Goal: Task Accomplishment & Management: Use online tool/utility

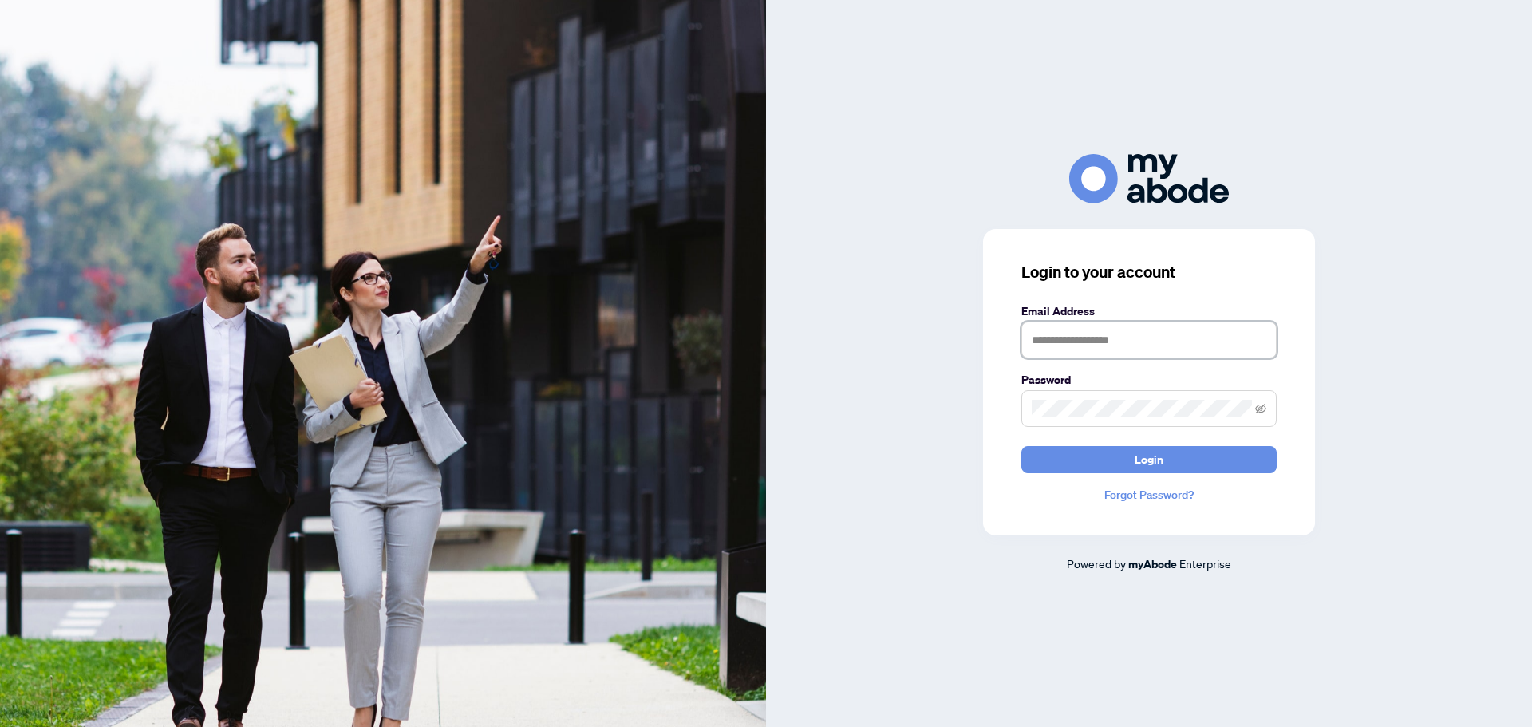
click at [1158, 336] on input "text" at bounding box center [1148, 340] width 255 height 37
type input "**********"
click at [1021, 446] on button "Login" at bounding box center [1148, 459] width 255 height 27
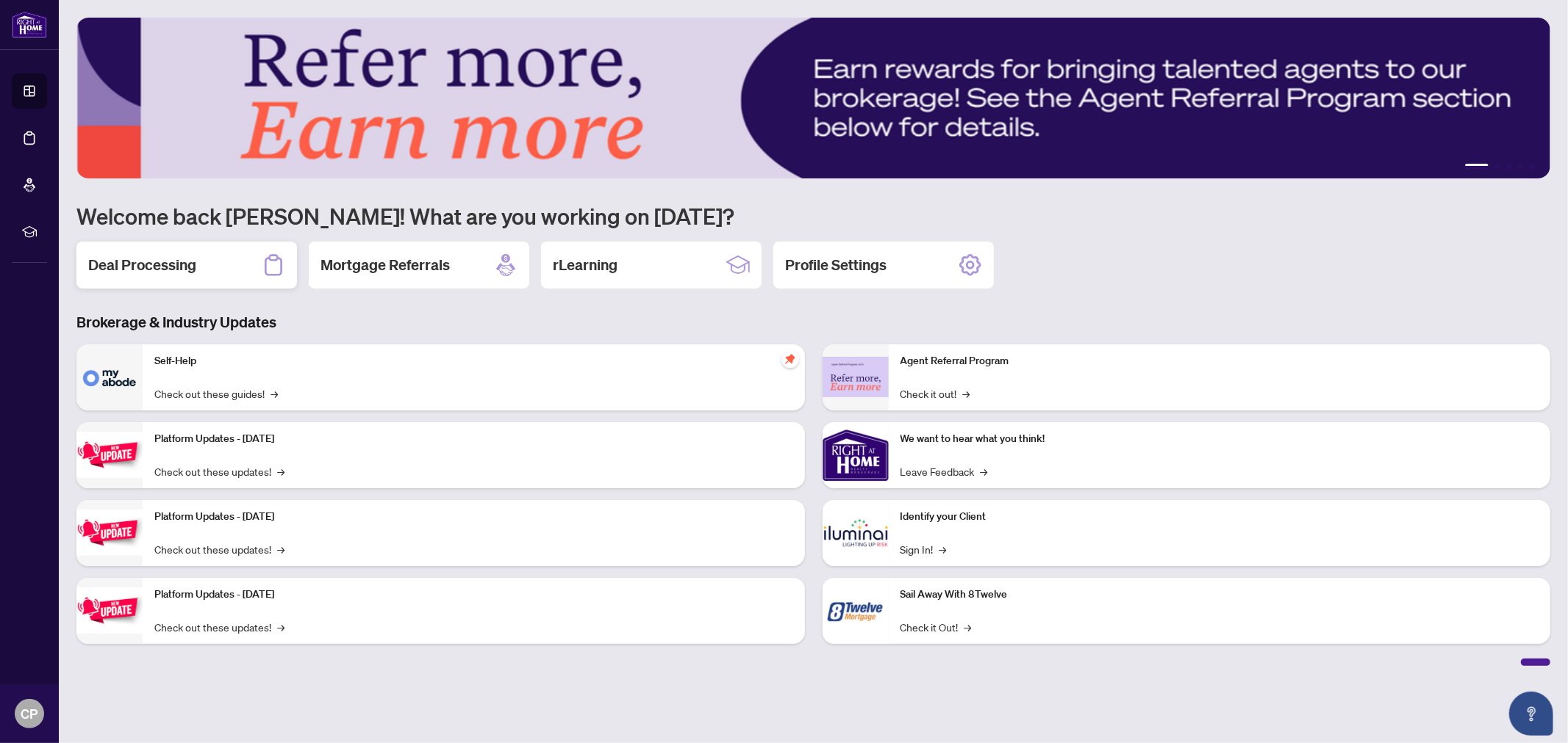
click at [162, 266] on h2 "Deal Processing" at bounding box center [142, 265] width 108 height 20
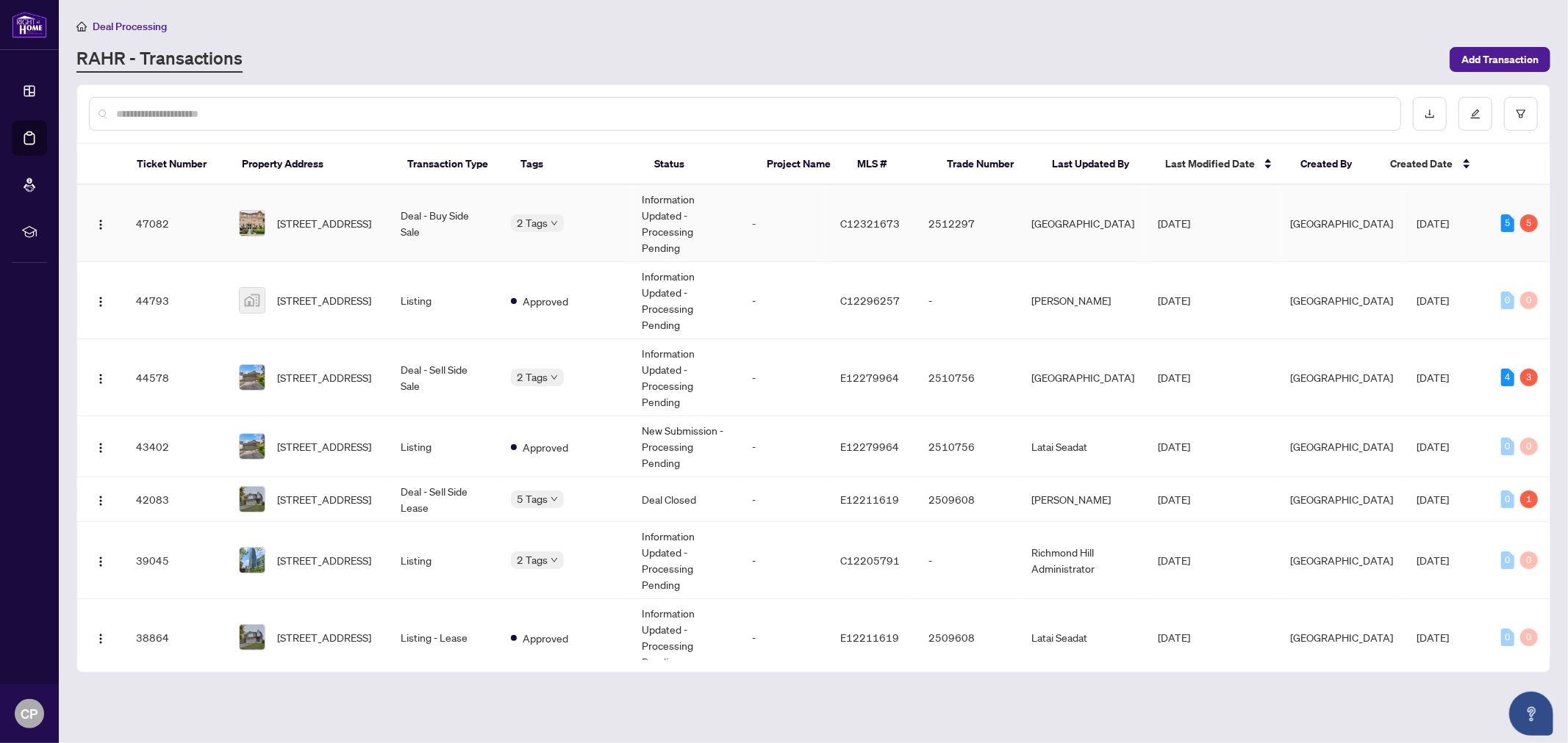
click at [1009, 226] on td "2512297" at bounding box center [968, 224] width 103 height 77
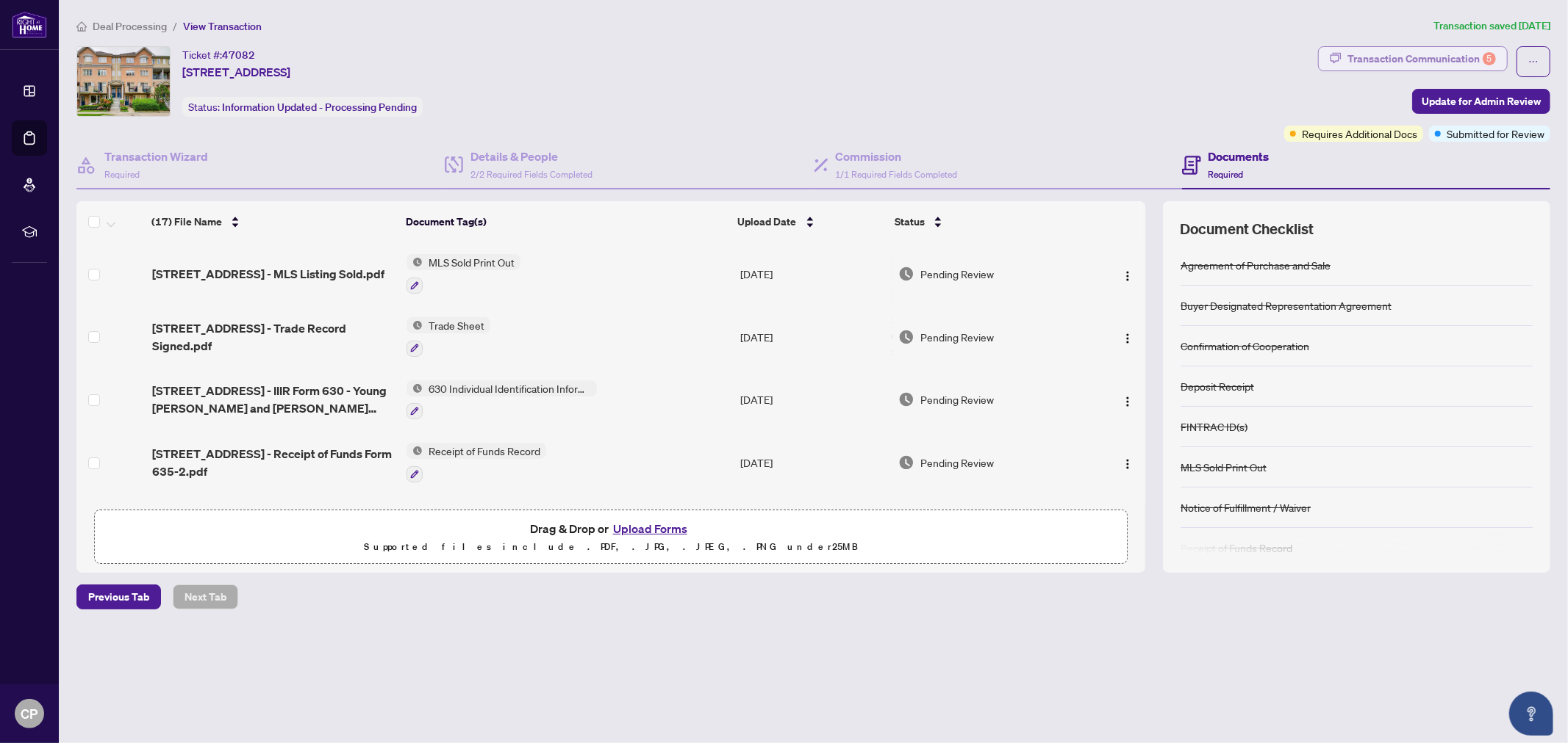
click at [1459, 52] on div "Transaction Communication 5" at bounding box center [1421, 59] width 148 height 24
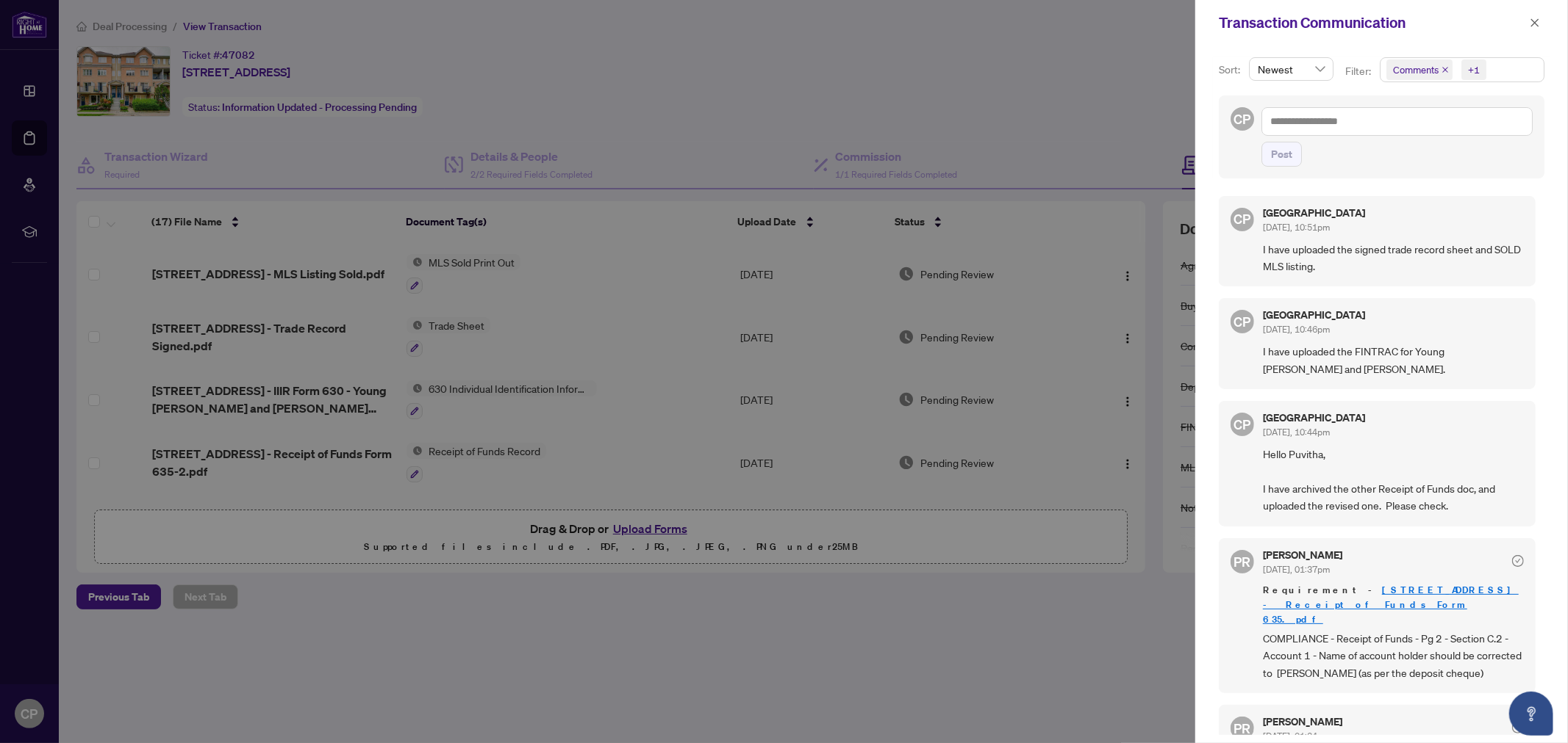
click at [1319, 68] on span "Newest" at bounding box center [1291, 69] width 67 height 22
click at [1319, 67] on span "Newest" at bounding box center [1291, 69] width 67 height 22
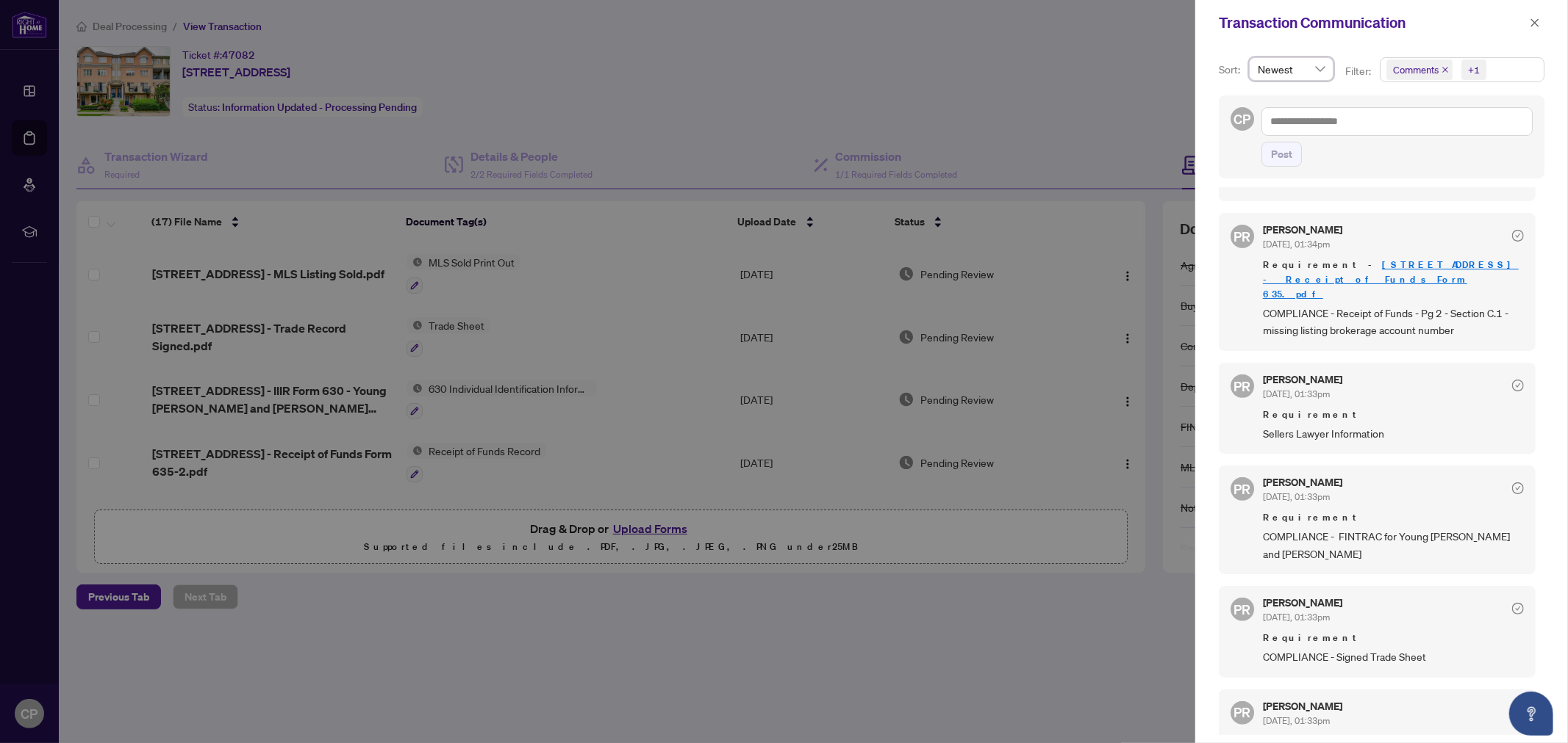
scroll to position [310, 0]
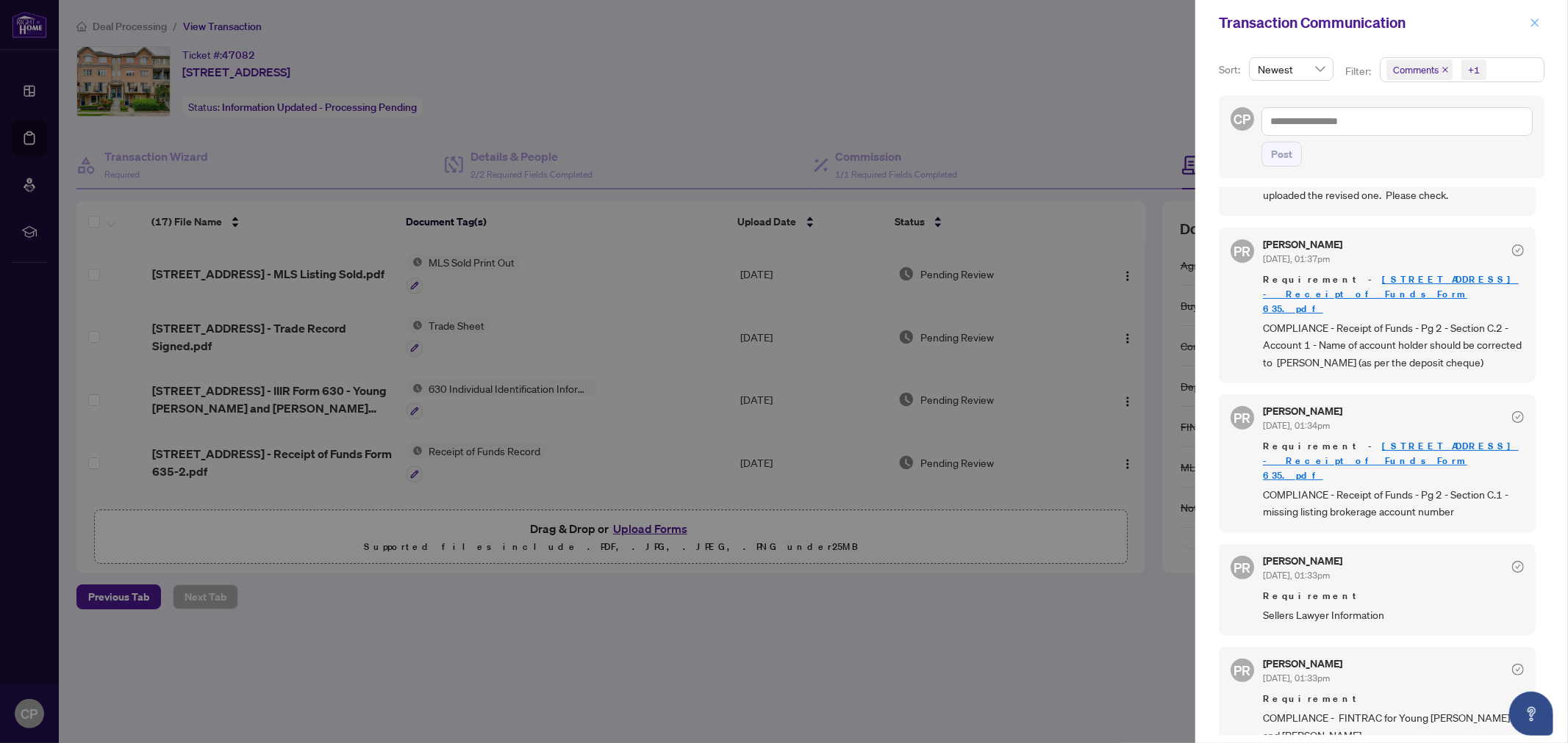
click at [1534, 24] on icon "close" at bounding box center [1534, 22] width 10 height 10
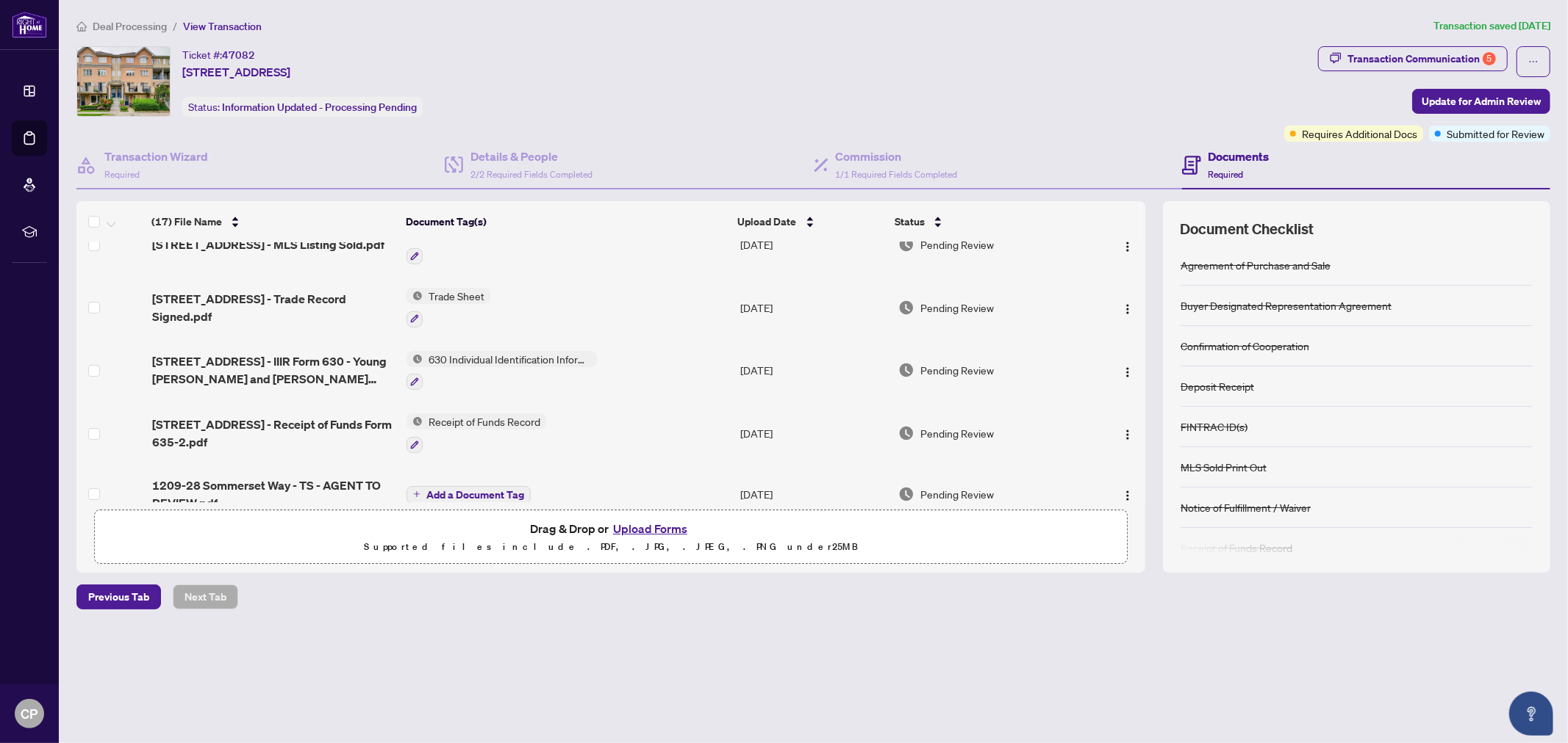
scroll to position [0, 0]
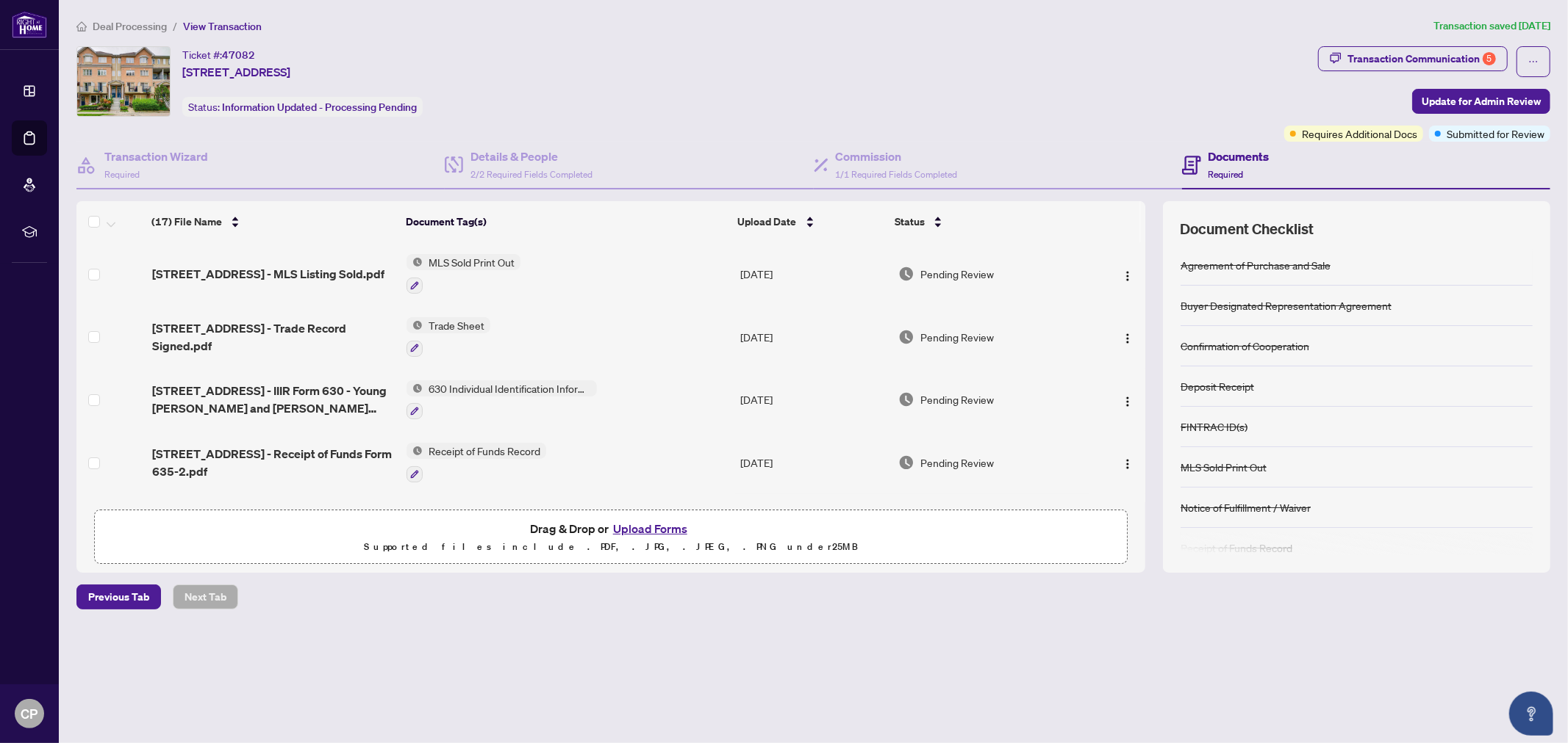
click at [106, 20] on span "Deal Processing" at bounding box center [130, 27] width 75 height 13
